Goal: Information Seeking & Learning: Learn about a topic

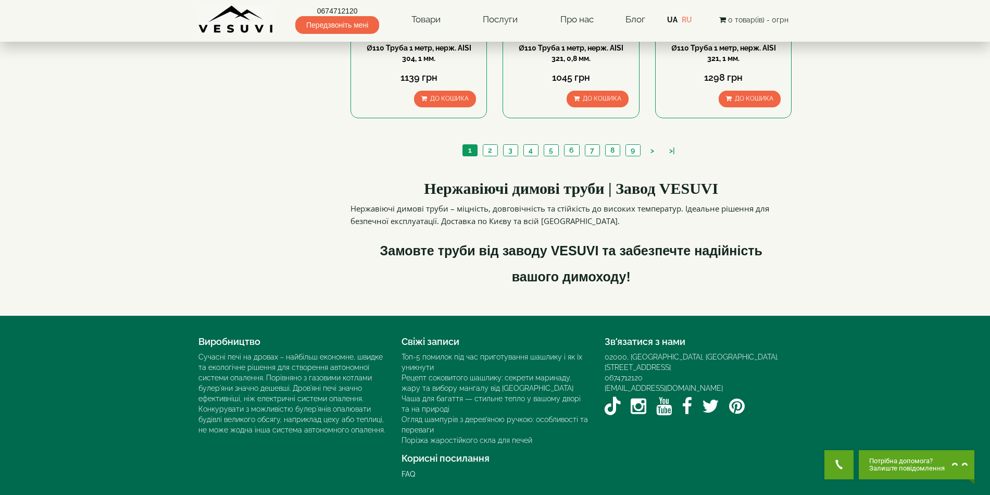
scroll to position [1043, 0]
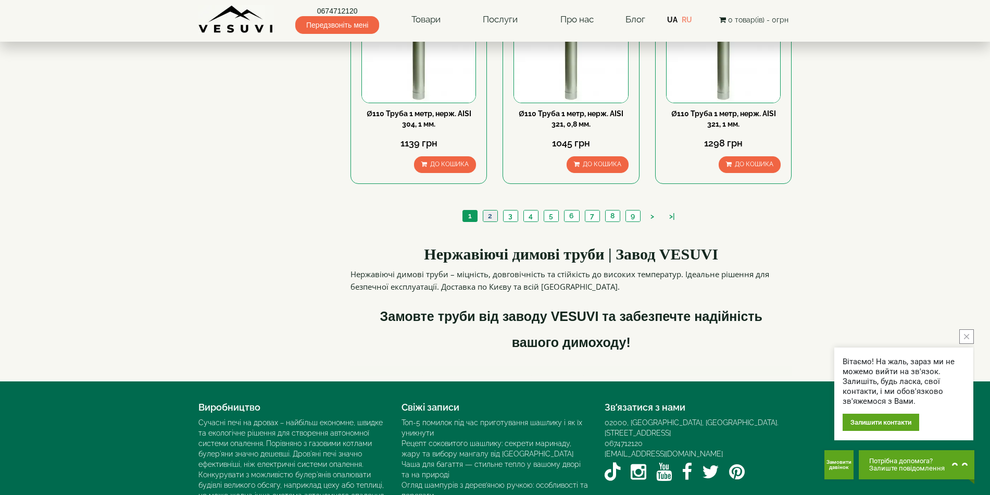
click at [486, 221] on link "2" at bounding box center [490, 215] width 15 height 11
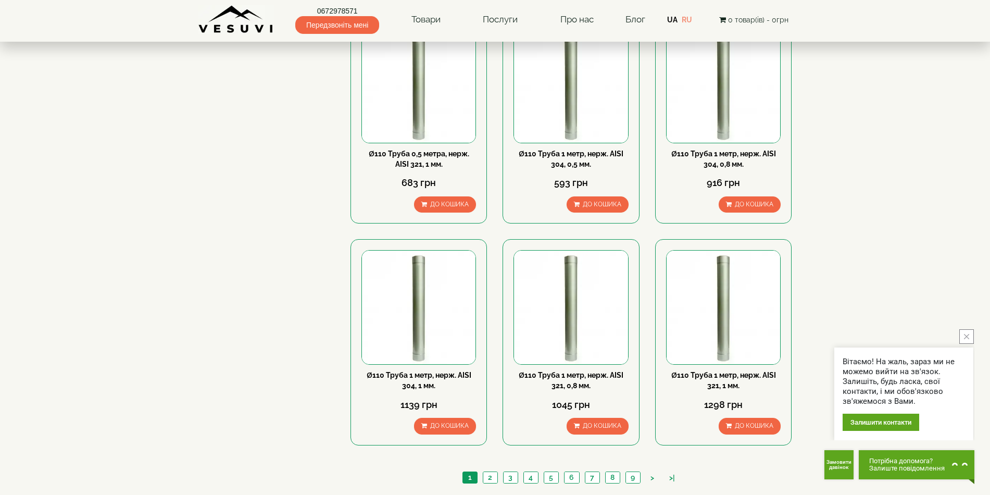
scroll to position [990, 0]
